Goal: Navigation & Orientation: Find specific page/section

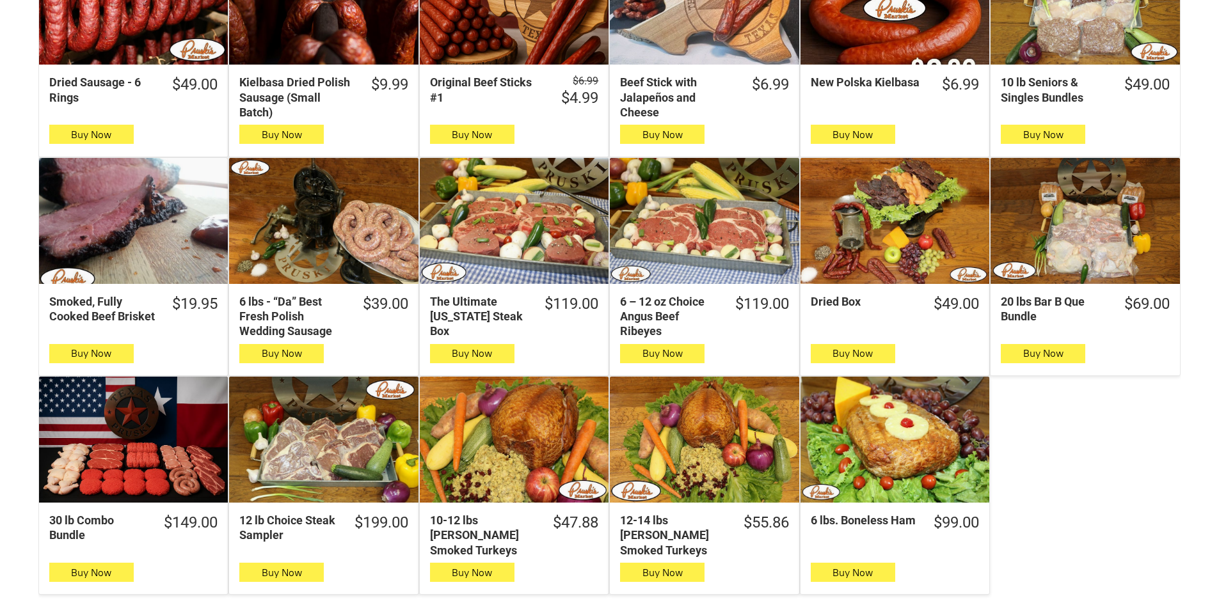
scroll to position [512, 0]
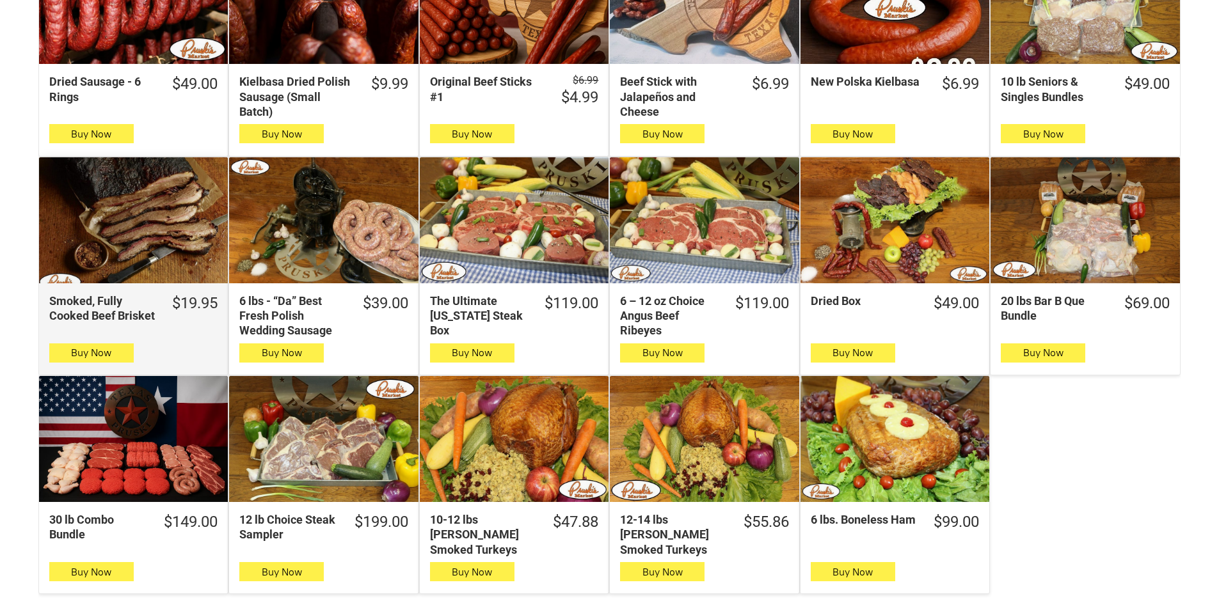
click at [69, 172] on div "Smoked, Fully Cooked Beef Brisket" at bounding box center [133, 220] width 189 height 126
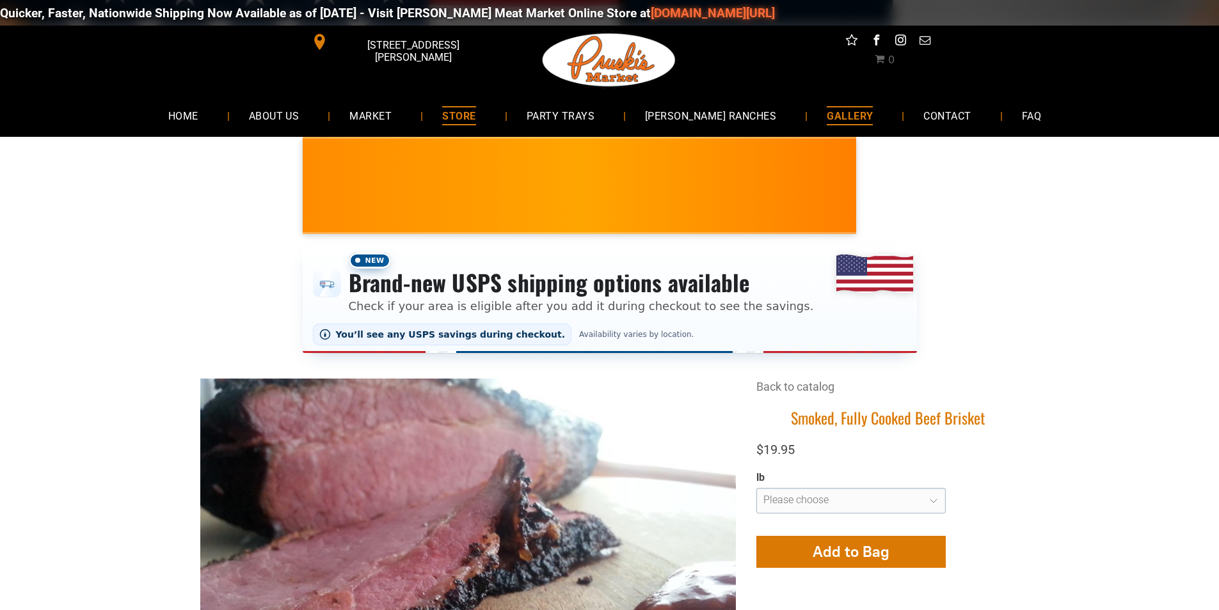
click at [807, 126] on link "GALLERY" at bounding box center [849, 116] width 84 height 34
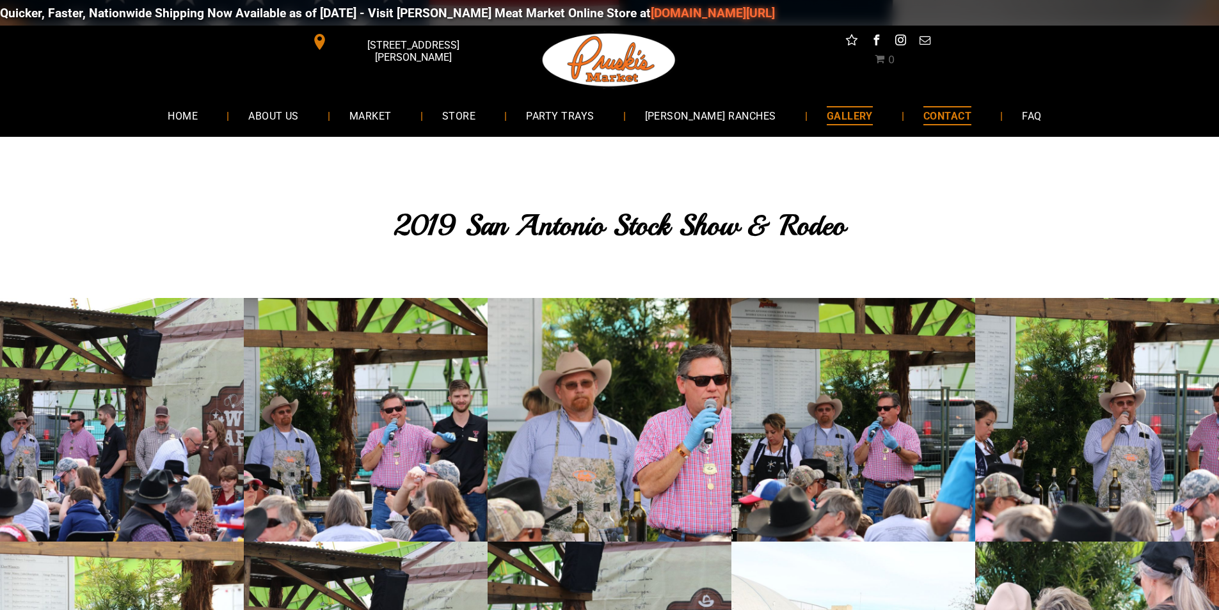
click at [923, 115] on span "CONTACT" at bounding box center [947, 115] width 48 height 19
